Goal: Transaction & Acquisition: Purchase product/service

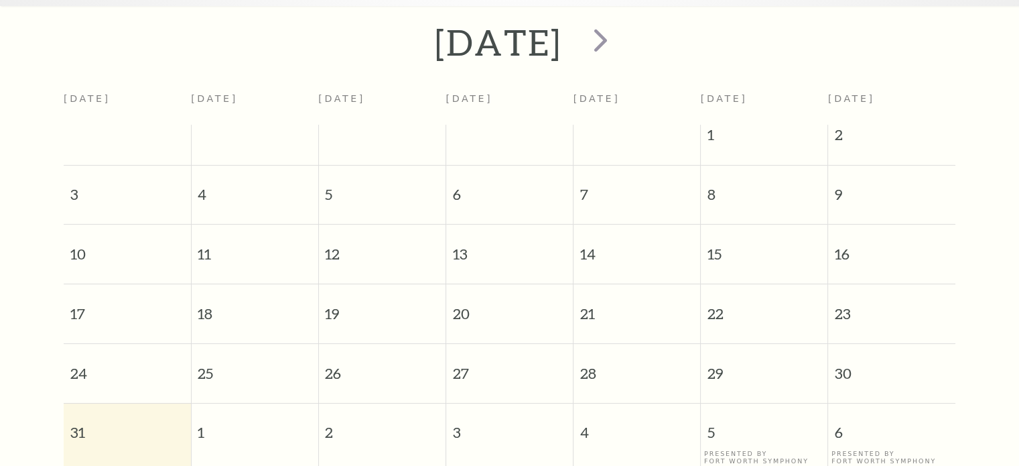
scroll to position [252, 0]
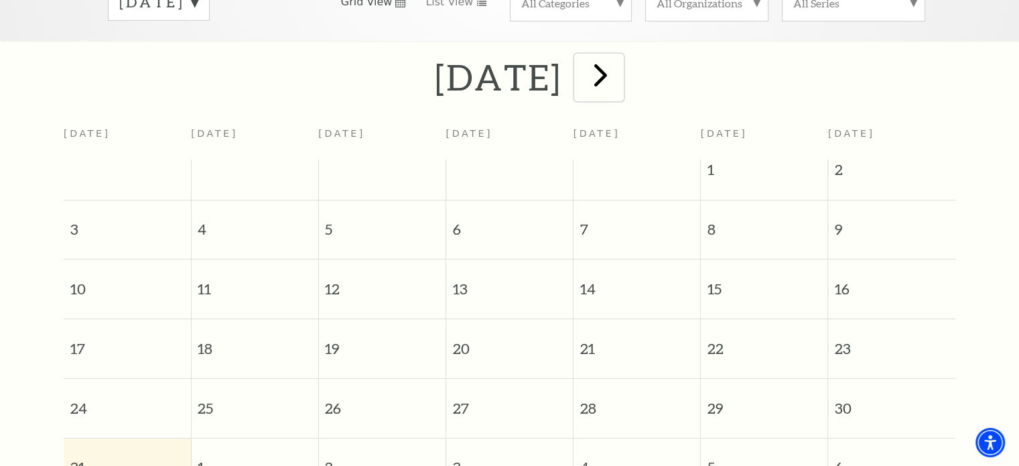
click at [620, 66] on span "next" at bounding box center [601, 75] width 38 height 38
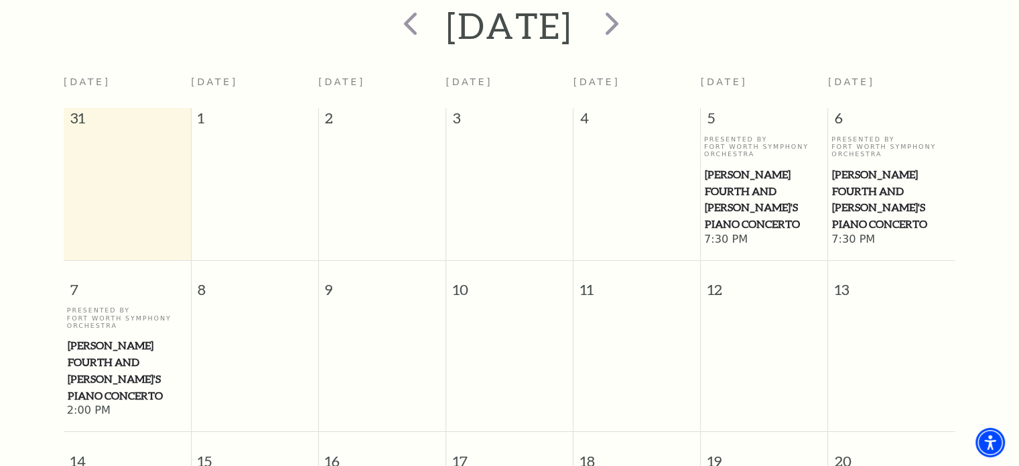
scroll to position [207, 0]
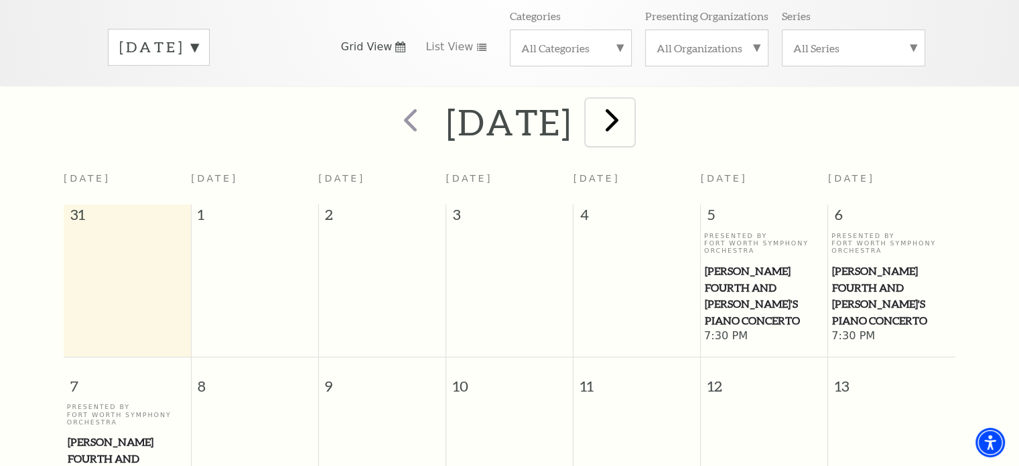
click at [631, 104] on span "next" at bounding box center [612, 120] width 38 height 38
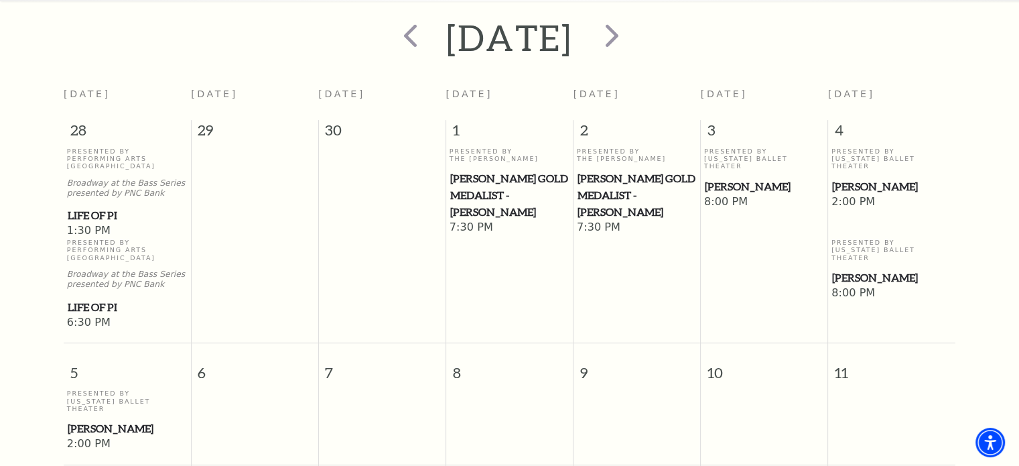
scroll to position [297, 0]
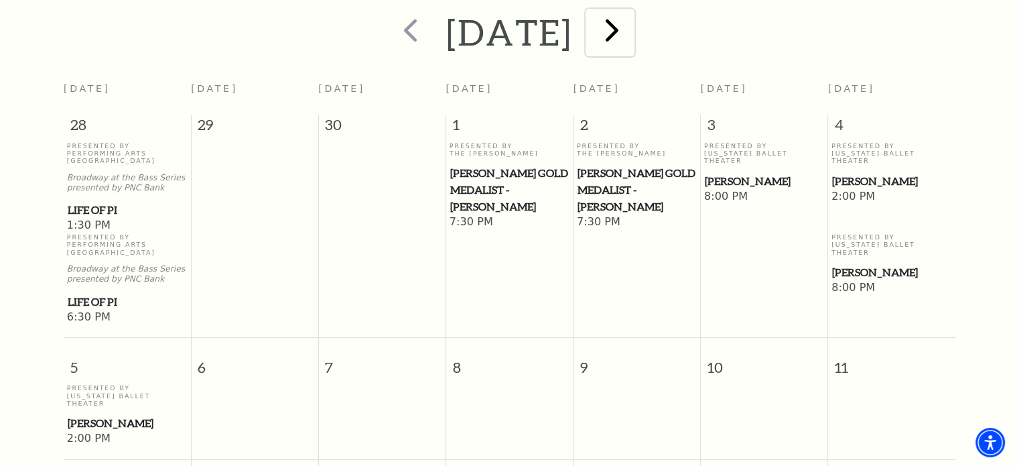
click at [631, 25] on span "next" at bounding box center [612, 30] width 38 height 38
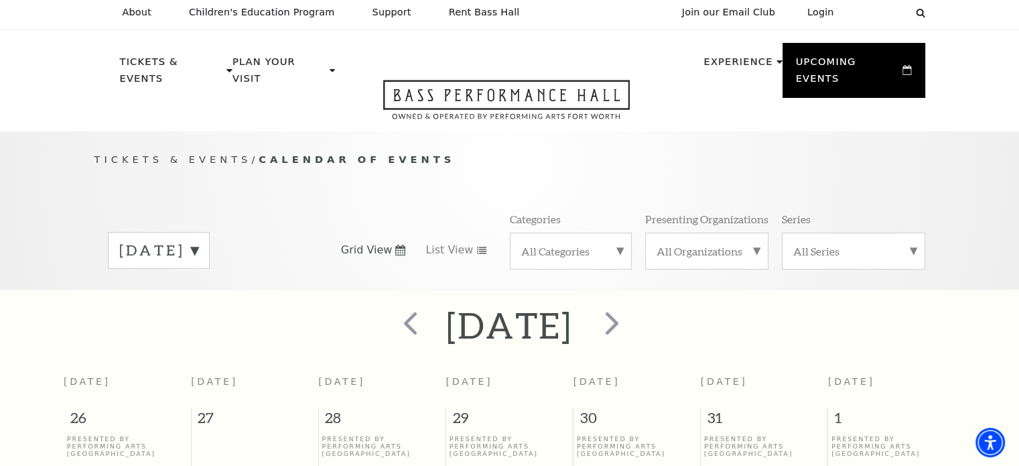
scroll to position [0, 0]
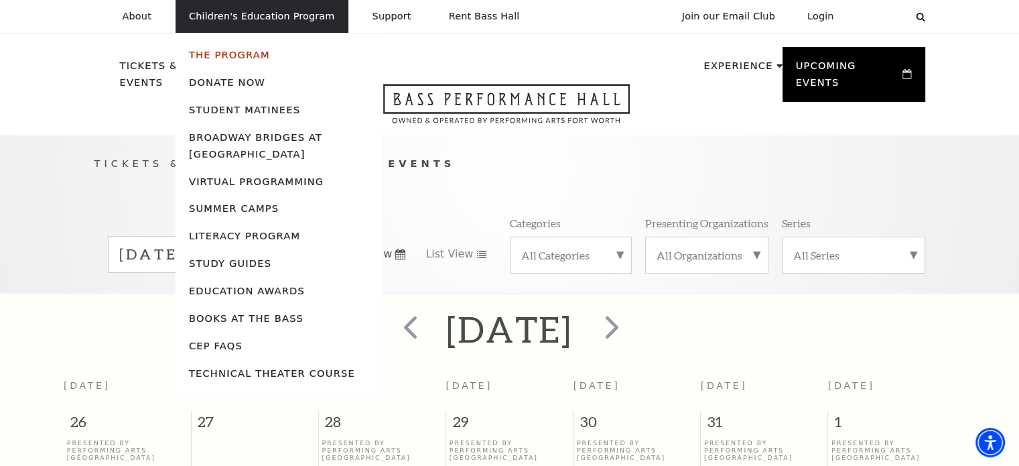
click at [210, 54] on link "The Program" at bounding box center [229, 54] width 81 height 11
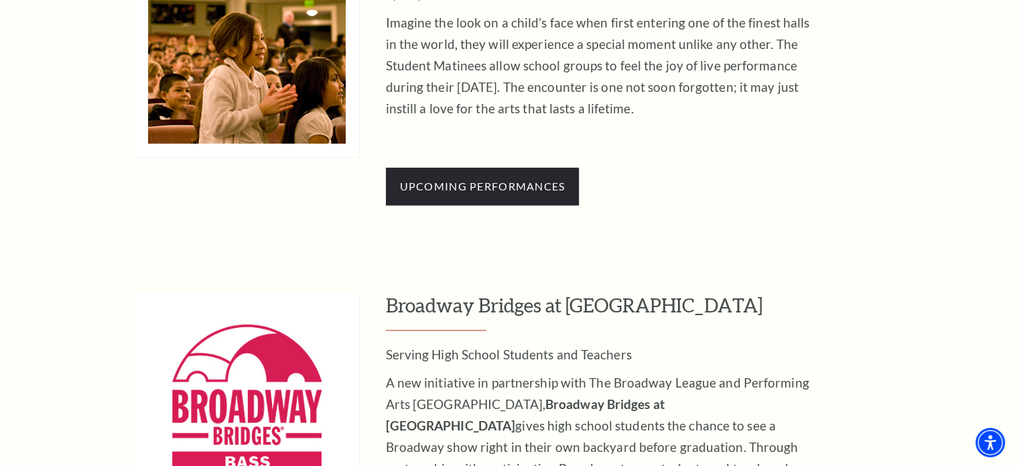
scroll to position [1340, 0]
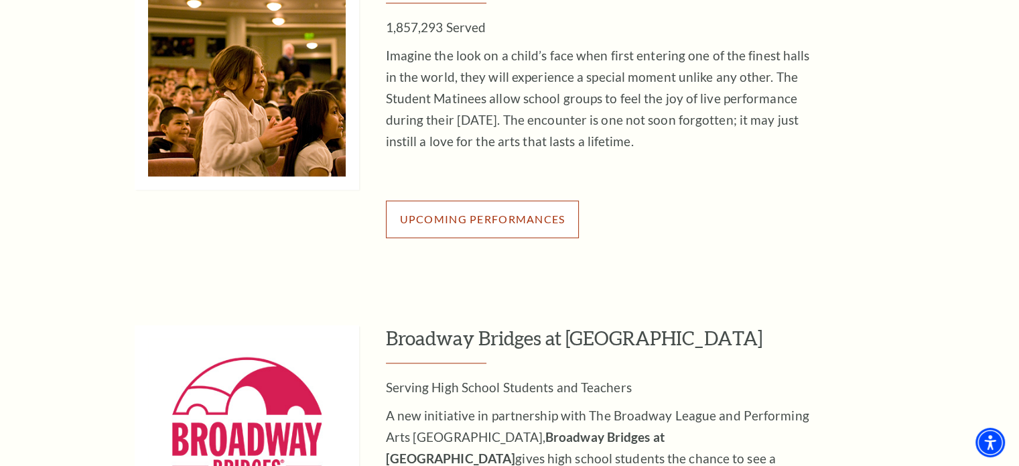
click at [466, 212] on span "Upcoming Performances" at bounding box center [483, 218] width 166 height 13
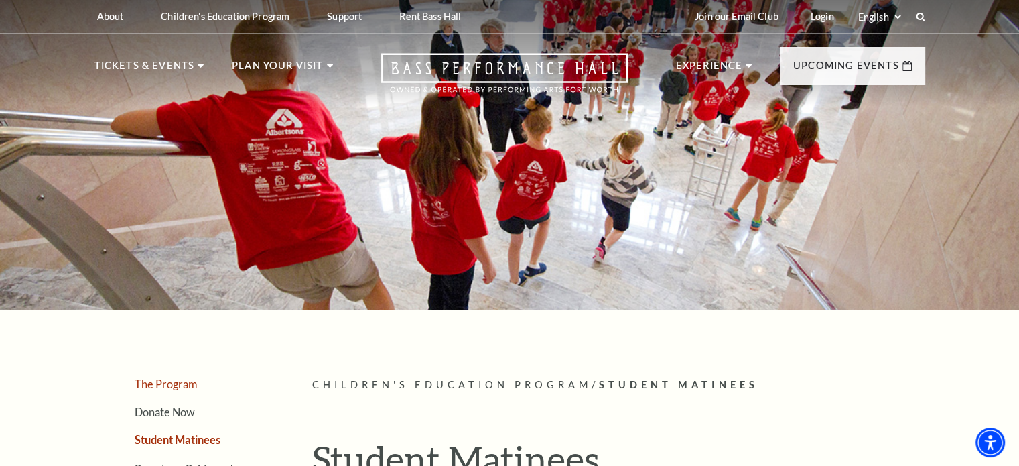
click at [180, 379] on link "The Program" at bounding box center [166, 383] width 62 height 13
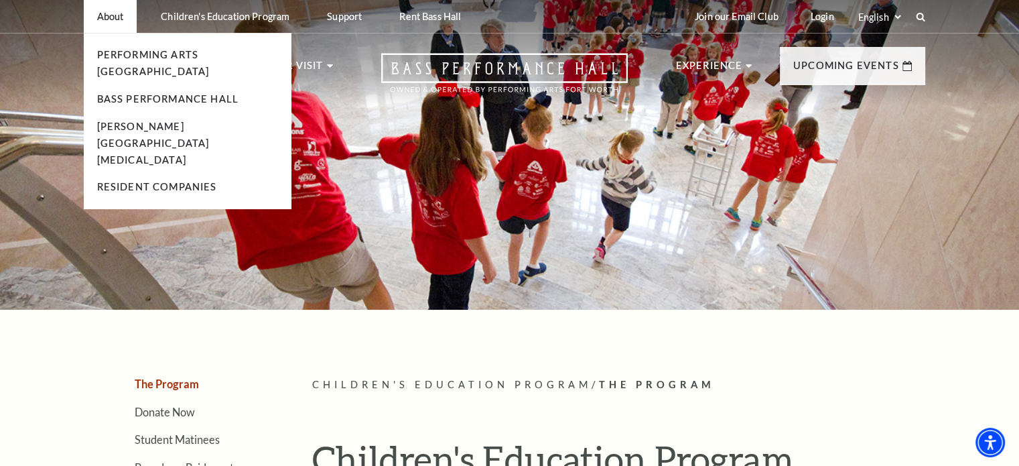
click at [104, 18] on p "About" at bounding box center [110, 16] width 27 height 11
click at [119, 60] on link "Performing Arts [GEOGRAPHIC_DATA]" at bounding box center [153, 63] width 113 height 28
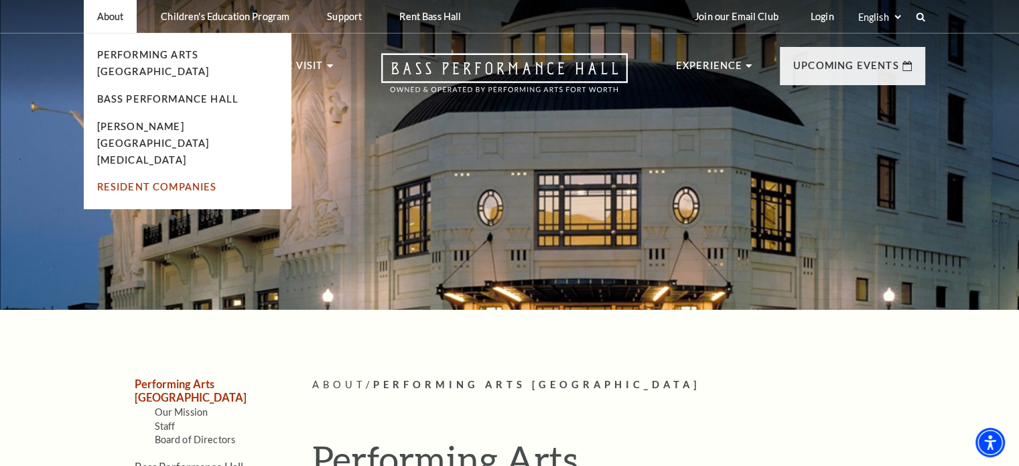
click at [135, 181] on link "Resident Companies" at bounding box center [157, 186] width 120 height 11
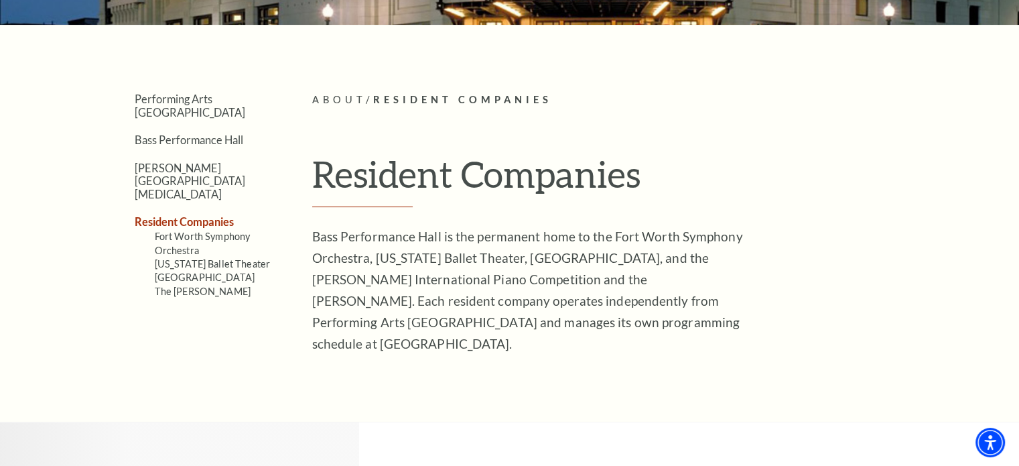
scroll to position [290, 0]
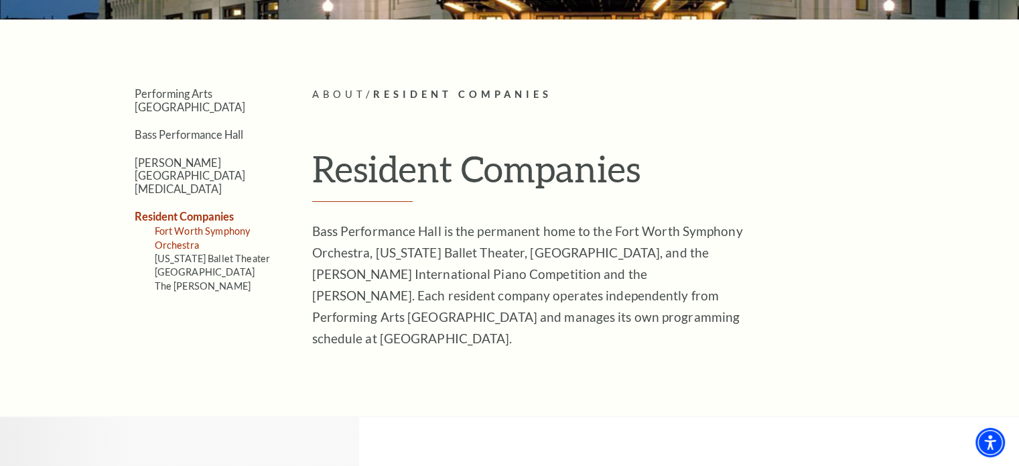
click at [201, 225] on link "Fort Worth Symphony Orchestra" at bounding box center [203, 237] width 96 height 25
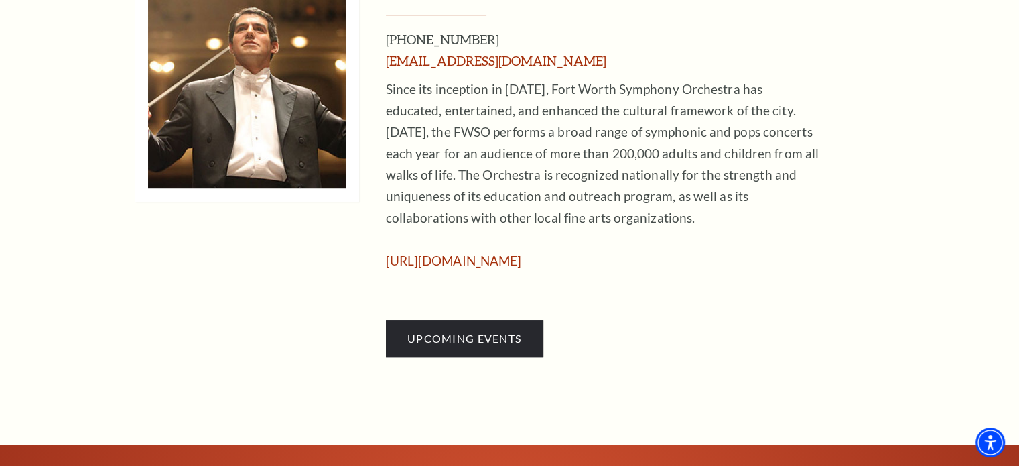
scroll to position [802, 0]
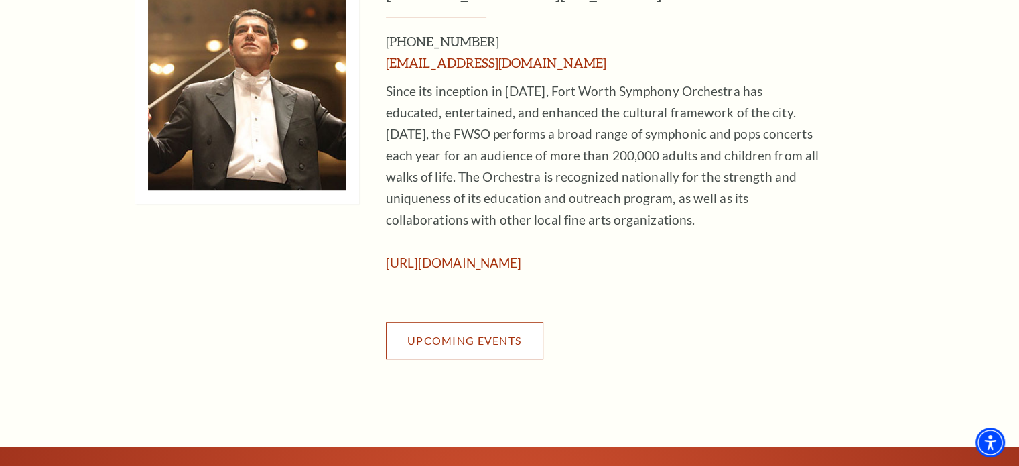
click at [491, 340] on span "Upcoming Events" at bounding box center [464, 340] width 114 height 13
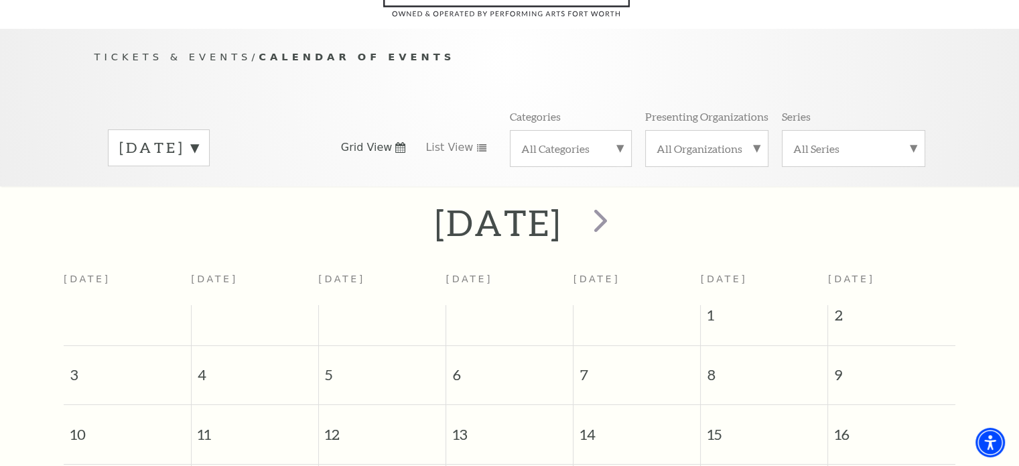
scroll to position [96, 0]
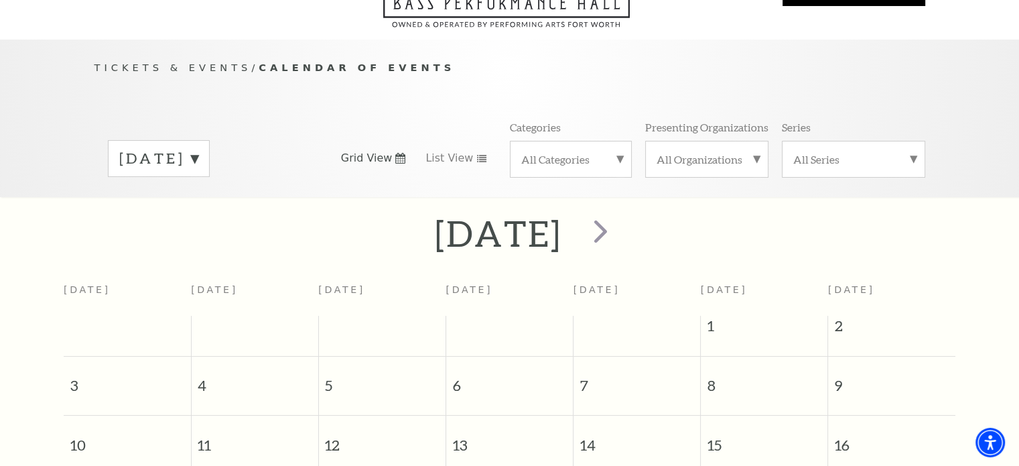
click at [677, 152] on label "All Organizations" at bounding box center [707, 159] width 101 height 14
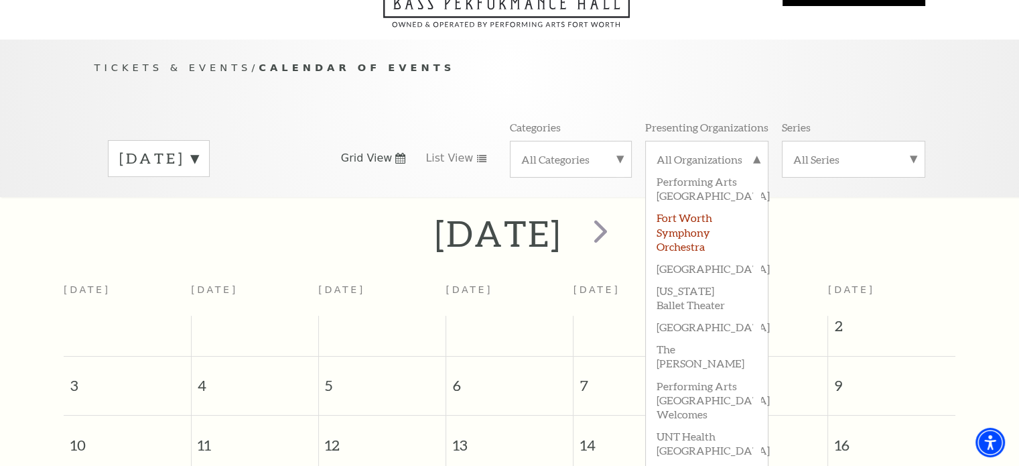
click at [693, 206] on label "Fort Worth Symphony Orchestra" at bounding box center [707, 231] width 101 height 50
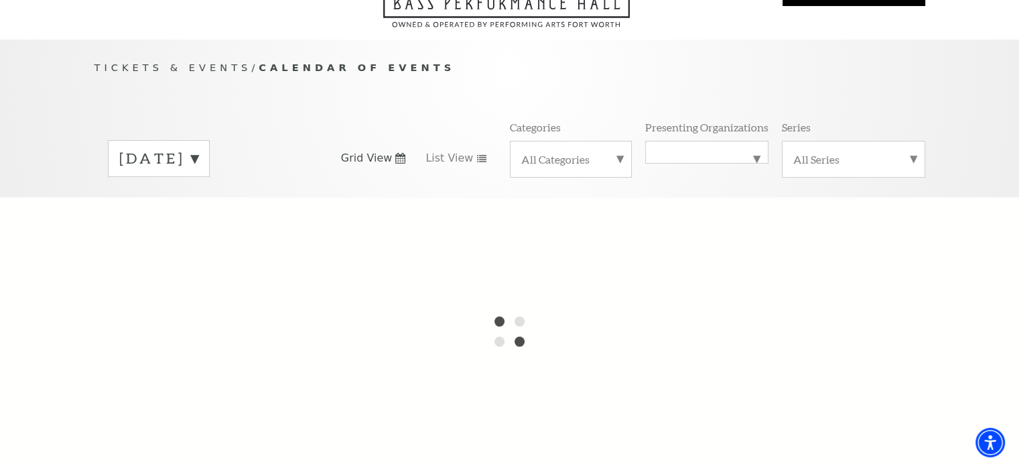
click at [978, 82] on div "Tickets & Events / Calendar of Events [DATE] Grid View List View Categories All…" at bounding box center [509, 118] width 1019 height 157
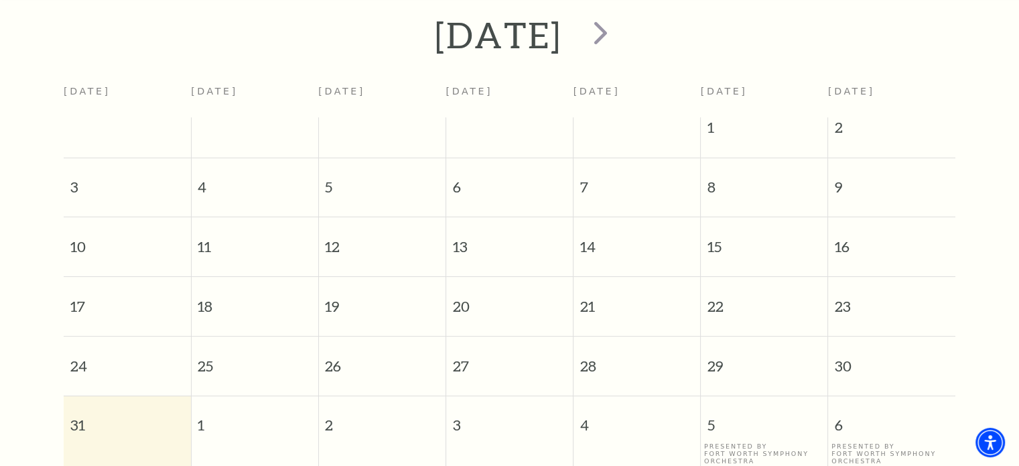
scroll to position [230, 0]
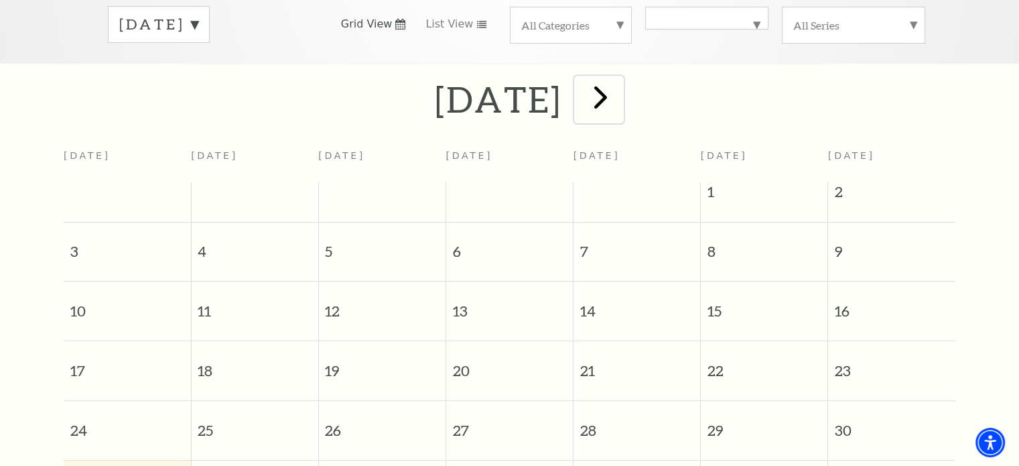
click at [620, 93] on span "next" at bounding box center [601, 97] width 38 height 38
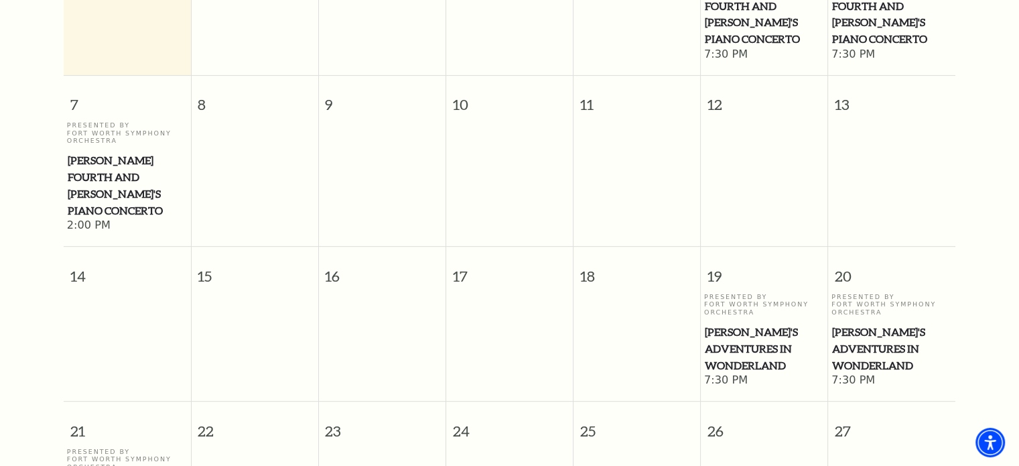
scroll to position [520, 0]
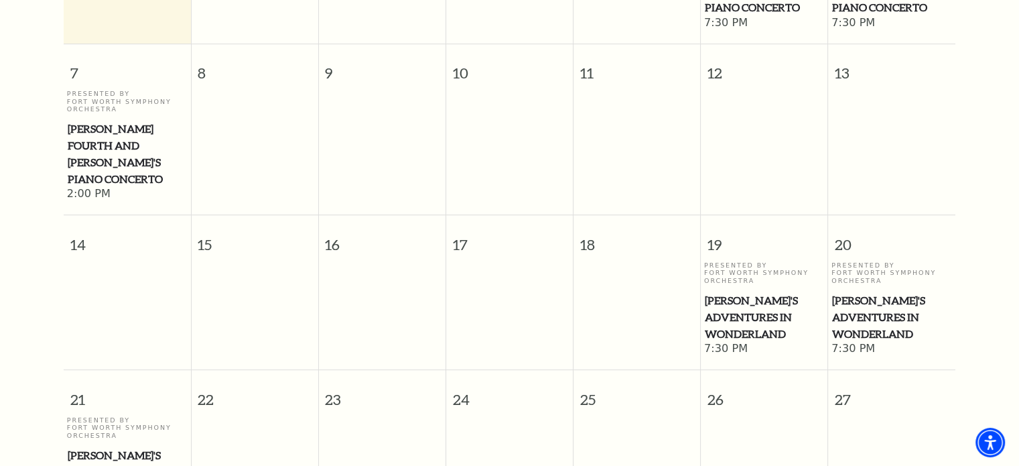
click at [91, 416] on div "Presented By Fort Worth Symphony Orchestra [PERSON_NAME]'s Adventures in Wonder…" at bounding box center [127, 456] width 121 height 80
click at [103, 447] on span "[PERSON_NAME]'s Adventures in Wonderland" at bounding box center [127, 472] width 119 height 50
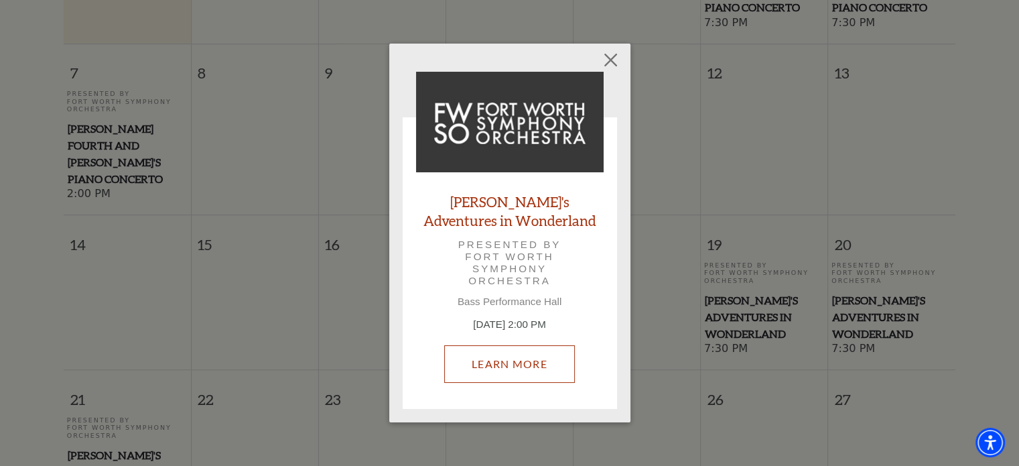
click at [520, 363] on link "Learn More" at bounding box center [509, 364] width 131 height 38
